Goal: Transaction & Acquisition: Purchase product/service

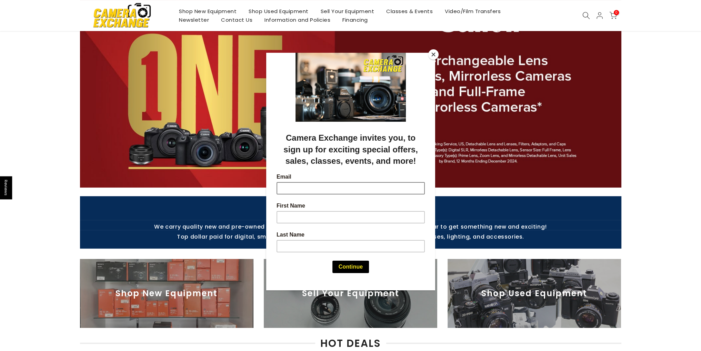
scroll to position [207, 0]
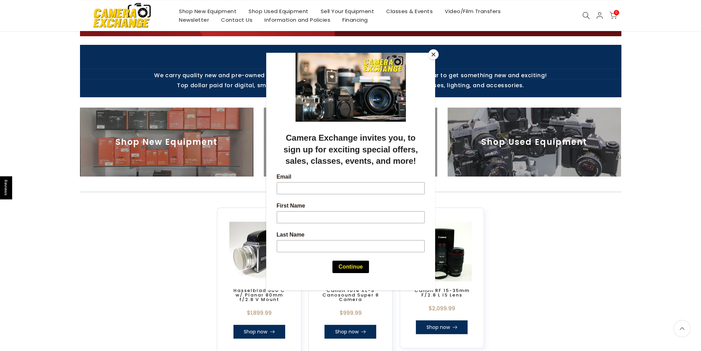
click at [434, 54] on button "Close" at bounding box center [433, 54] width 10 height 10
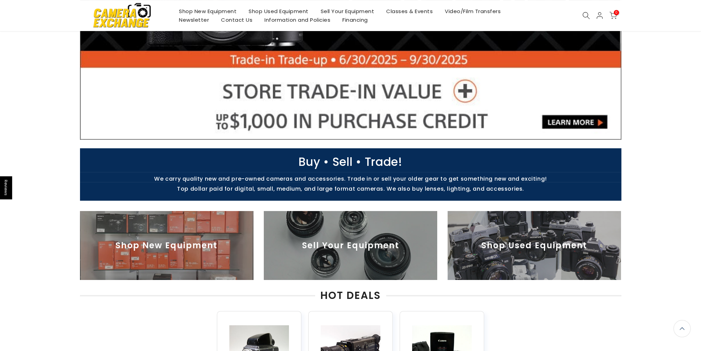
scroll to position [0, 0]
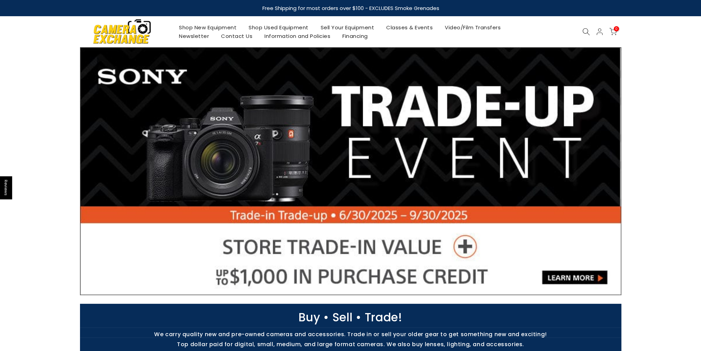
click at [587, 33] on icon at bounding box center [586, 32] width 8 height 8
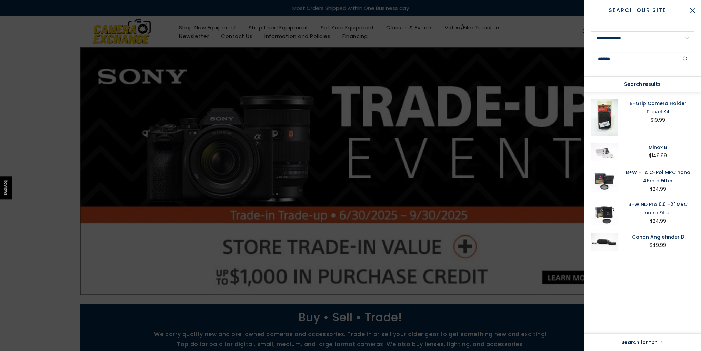
type input "*******"
click at [677, 52] on button "submit" at bounding box center [685, 59] width 17 height 14
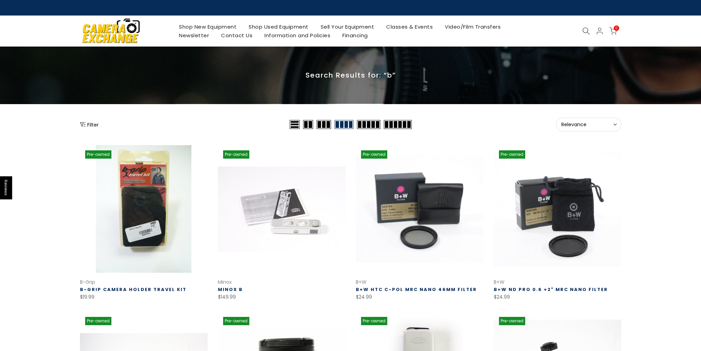
click at [95, 128] on div "Filter Relevance Sort Sort by: Relevance Price, low to high Price, high to low" at bounding box center [350, 125] width 541 height 14
click at [95, 126] on button "Filter" at bounding box center [89, 124] width 19 height 7
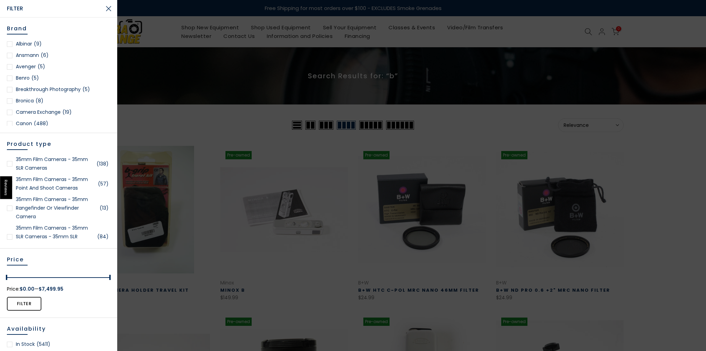
click at [10, 100] on div at bounding box center [10, 101] width 6 height 6
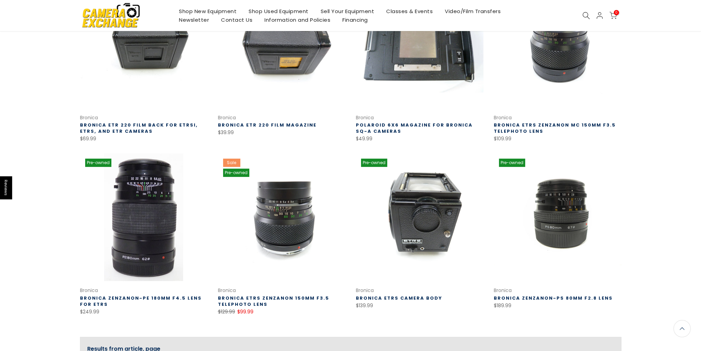
scroll to position [215, 0]
